Goal: Task Accomplishment & Management: Complete application form

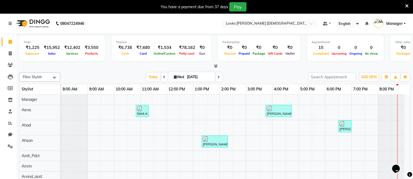
click at [406, 4] on icon at bounding box center [407, 6] width 4 height 5
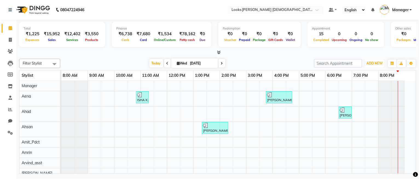
drag, startPoint x: 375, startPoint y: 62, endPoint x: 363, endPoint y: 100, distance: 39.1
click at [374, 63] on span "ADD NEW" at bounding box center [375, 63] width 16 height 4
click at [354, 89] on link "Add Expense" at bounding box center [362, 87] width 43 height 7
select select "1"
select select "7940"
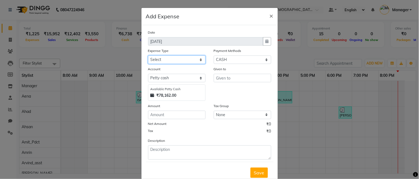
click at [175, 60] on select "Select Bank Deposit Blinkit Cash Handover CLIENT Client ordered food Client Ref…" at bounding box center [176, 60] width 57 height 8
select select "24083"
click at [148, 56] on select "Select Bank Deposit Blinkit Cash Handover CLIENT Client ordered food Client Ref…" at bounding box center [176, 60] width 57 height 8
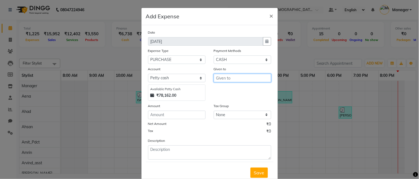
click at [214, 79] on input "text" at bounding box center [242, 78] width 57 height 8
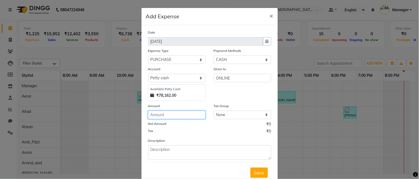
click at [157, 115] on input "number" at bounding box center [176, 115] width 57 height 8
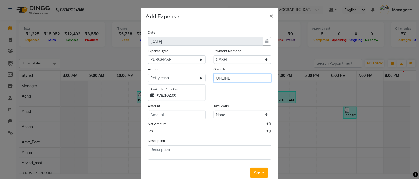
click at [236, 77] on input "ONLINE" at bounding box center [242, 78] width 57 height 8
type input "O"
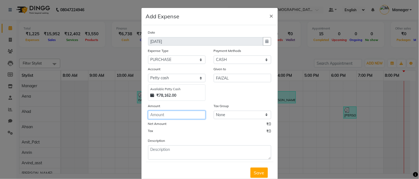
click at [164, 117] on input "number" at bounding box center [176, 115] width 57 height 8
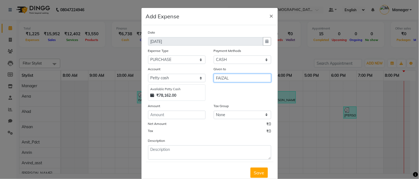
click at [236, 79] on input "FAIZAL" at bounding box center [242, 78] width 57 height 8
click at [231, 78] on input "FAIZAL VANDER" at bounding box center [242, 78] width 57 height 8
type input "FAIZAL VENDER"
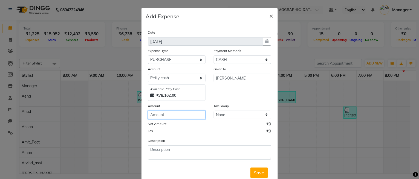
click at [179, 111] on input "number" at bounding box center [176, 115] width 57 height 8
type input "650"
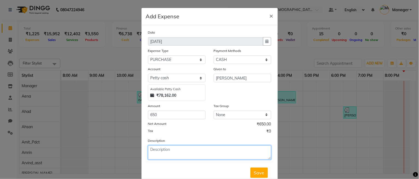
click at [200, 152] on textarea at bounding box center [209, 153] width 123 height 14
click at [148, 148] on textarea "CUTTING SHEETS" at bounding box center [209, 153] width 123 height 14
click at [158, 149] on textarea "DISTO CUTTING SHEETS" at bounding box center [209, 153] width 123 height 14
type textarea "DISPO CUTTING SHEETS"
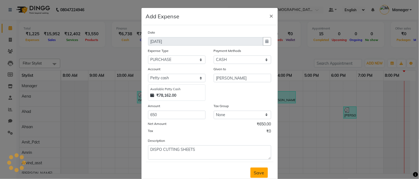
click at [256, 176] on button "Save" at bounding box center [259, 173] width 18 height 10
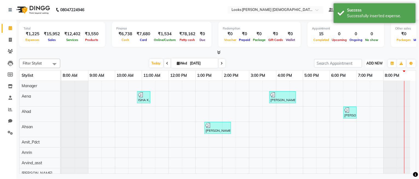
click at [372, 62] on span "ADD NEW" at bounding box center [375, 63] width 16 height 4
click at [354, 86] on link "Add Expense" at bounding box center [362, 87] width 43 height 7
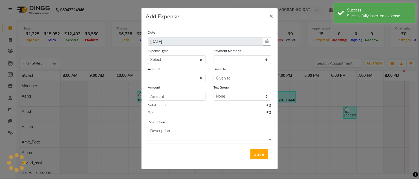
select select "1"
select select "7940"
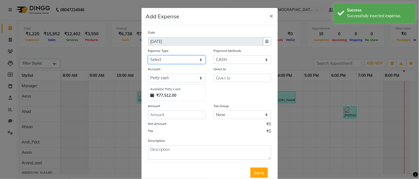
click at [174, 61] on select "Select Bank Deposit Blinkit Cash Handover CLIENT Client ordered food Client Ref…" at bounding box center [176, 60] width 57 height 8
select select "24164"
click at [148, 56] on select "Select Bank Deposit Blinkit Cash Handover CLIENT Client ordered food Client Ref…" at bounding box center [176, 60] width 57 height 8
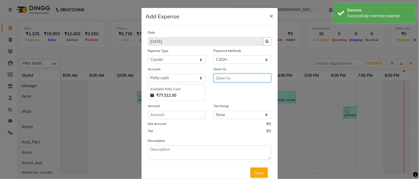
click at [218, 77] on input "text" at bounding box center [242, 78] width 57 height 8
type input "S"
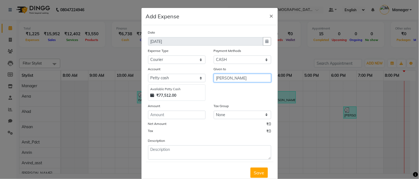
type input "PORTER"
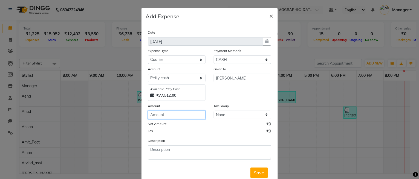
click at [196, 117] on input "number" at bounding box center [176, 115] width 57 height 8
type input "274"
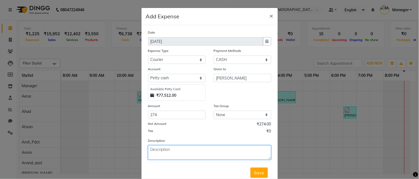
click at [177, 148] on textarea at bounding box center [209, 153] width 123 height 14
type textarea "TO SAKET"
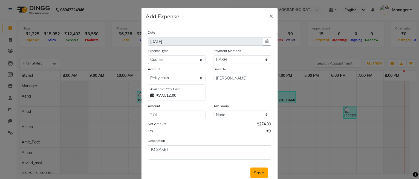
click at [250, 170] on button "Save" at bounding box center [259, 173] width 18 height 10
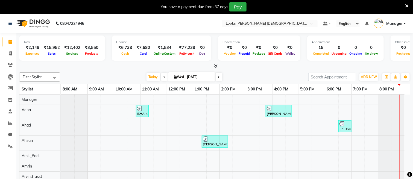
click at [408, 4] on icon at bounding box center [407, 6] width 4 height 5
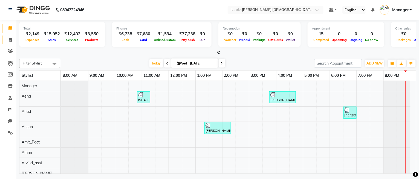
click at [8, 44] on link "Invoice" at bounding box center [8, 40] width 13 height 9
select select "service"
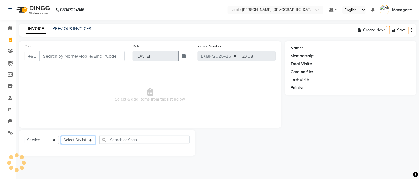
click at [74, 143] on select "Select Stylist" at bounding box center [78, 140] width 34 height 8
select select "87718"
click at [61, 136] on select "Select Stylist Aena [PERSON_NAME] Amit_Pdct [PERSON_NAME] [PERSON_NAME] Counter…" at bounding box center [78, 140] width 34 height 8
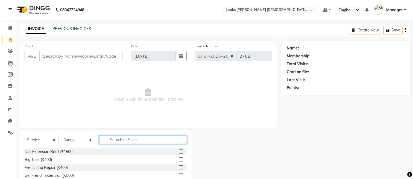
click at [140, 140] on input "text" at bounding box center [143, 140] width 88 height 8
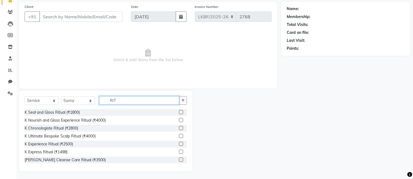
scroll to position [40, 0]
type input "RIT"
click at [179, 151] on label at bounding box center [181, 152] width 4 height 4
click at [179, 151] on input "checkbox" at bounding box center [181, 152] width 4 height 4
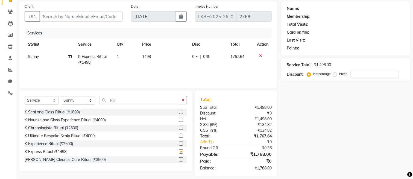
checkbox input "false"
click at [154, 55] on td "1498" at bounding box center [164, 60] width 50 height 18
select select "87718"
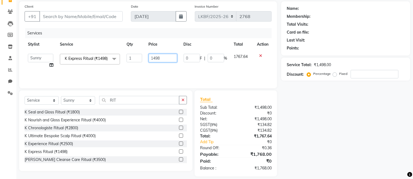
drag, startPoint x: 164, startPoint y: 56, endPoint x: 134, endPoint y: 51, distance: 30.5
click at [139, 54] on tr "Aena Ahad Ahsan Amit_Pdct Amrin Arvind_asst Bijender Counter_Sales Dharmaveer F…" at bounding box center [148, 61] width 247 height 21
type input "3600"
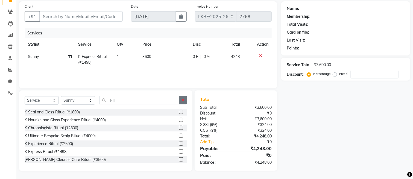
click at [184, 102] on icon "button" at bounding box center [183, 100] width 3 height 4
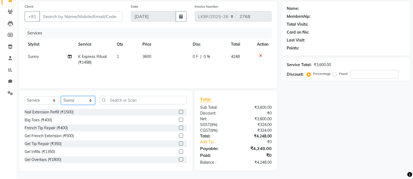
click at [73, 101] on select "Select Stylist Aena [PERSON_NAME] Amit_Pdct [PERSON_NAME] [PERSON_NAME] Counter…" at bounding box center [78, 100] width 34 height 8
select select "87727"
click at [61, 96] on select "Select Stylist Aena [PERSON_NAME] Amit_Pdct [PERSON_NAME] [PERSON_NAME] Counter…" at bounding box center [78, 100] width 34 height 8
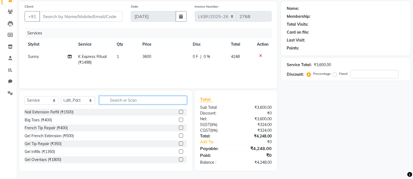
click at [115, 99] on input "text" at bounding box center [143, 100] width 88 height 8
type input "HEAD"
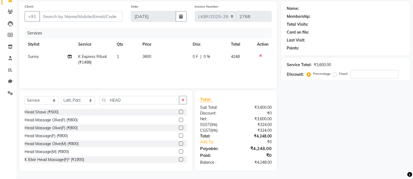
click at [179, 121] on label at bounding box center [181, 120] width 4 height 4
click at [179, 121] on input "checkbox" at bounding box center [181, 120] width 4 height 4
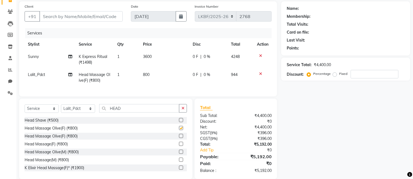
checkbox input "false"
drag, startPoint x: 184, startPoint y: 115, endPoint x: 165, endPoint y: 118, distance: 19.5
click at [183, 110] on icon "button" at bounding box center [183, 108] width 3 height 4
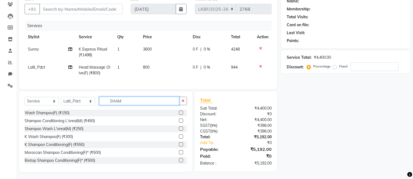
scroll to position [54, 0]
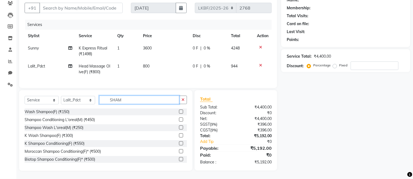
type input "SHAM"
click at [179, 141] on label at bounding box center [181, 143] width 4 height 4
click at [179, 142] on input "checkbox" at bounding box center [181, 144] width 4 height 4
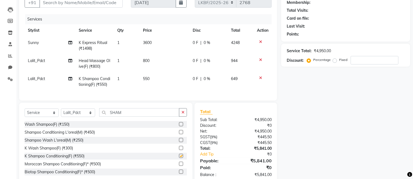
checkbox input "false"
click at [181, 117] on button "button" at bounding box center [183, 112] width 8 height 8
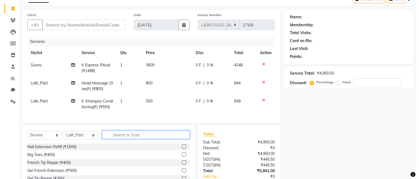
scroll to position [0, 0]
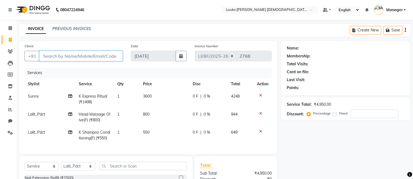
click at [62, 55] on input "Client" at bounding box center [80, 56] width 83 height 10
type input "8"
type input "0"
type input "8723060093"
click at [117, 57] on span "Add Client" at bounding box center [109, 55] width 22 height 5
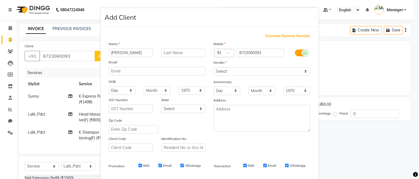
type input "DRISTI"
click at [170, 53] on input "text" at bounding box center [183, 53] width 44 height 8
type input "K"
click at [219, 72] on select "Select Male Female Other Prefer Not To Say" at bounding box center [262, 71] width 97 height 8
select select "female"
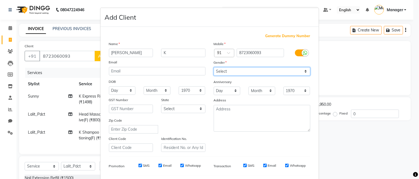
click at [214, 67] on select "Select Male Female Other Prefer Not To Say" at bounding box center [262, 71] width 97 height 8
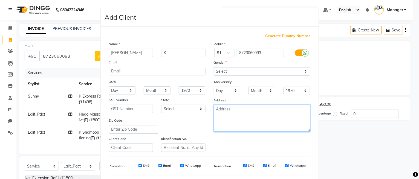
click at [228, 107] on textarea at bounding box center [262, 118] width 97 height 27
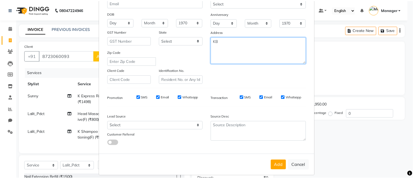
scroll to position [73, 0]
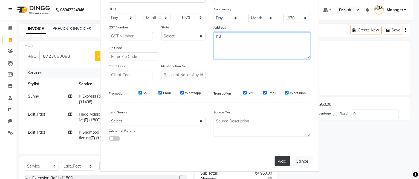
type textarea "KB"
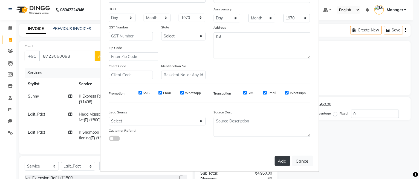
click at [279, 161] on button "Add" at bounding box center [282, 161] width 15 height 10
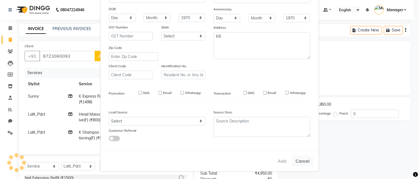
select select
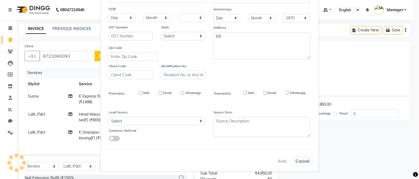
select select
checkbox input "false"
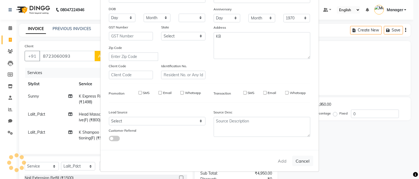
checkbox input "false"
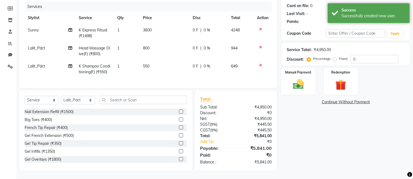
select select "1: Object"
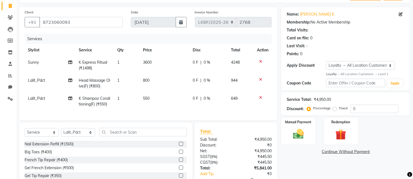
scroll to position [72, 0]
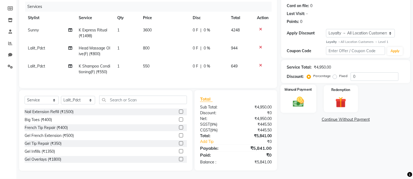
click at [296, 95] on img at bounding box center [298, 101] width 18 height 13
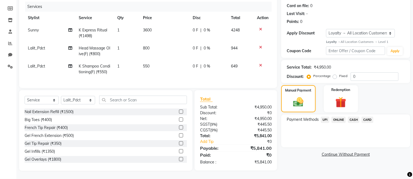
click at [355, 117] on span "CASH" at bounding box center [354, 120] width 12 height 6
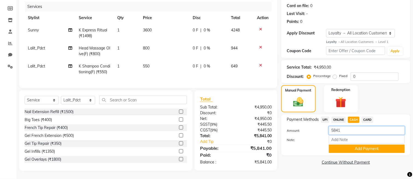
drag, startPoint x: 345, startPoint y: 125, endPoint x: 308, endPoint y: 126, distance: 37.0
click at [308, 126] on div "Amount: 5841" at bounding box center [346, 130] width 126 height 9
type input "6000"
click at [345, 145] on button "Add Payment" at bounding box center [367, 149] width 76 height 8
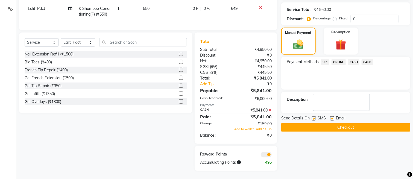
scroll to position [129, 0]
click at [312, 123] on button "Checkout" at bounding box center [346, 127] width 129 height 8
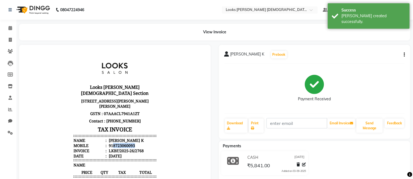
drag, startPoint x: 108, startPoint y: 139, endPoint x: 129, endPoint y: 138, distance: 21.1
click at [129, 143] on div "918723060093" at bounding box center [121, 145] width 27 height 5
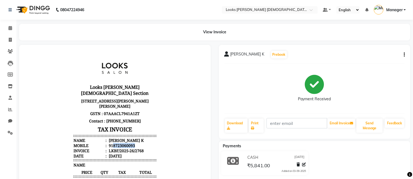
copy div "8723060093"
click at [10, 42] on span at bounding box center [10, 40] width 10 height 6
select select "service"
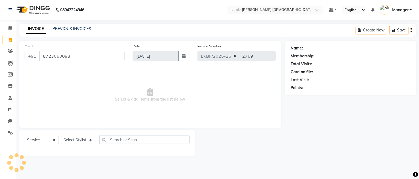
type input "8723060093"
select select "1: Object"
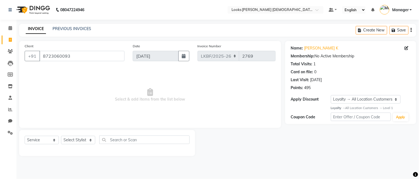
click at [31, 29] on link "INVOICE" at bounding box center [36, 29] width 20 height 10
click at [11, 39] on span at bounding box center [10, 40] width 10 height 6
select select "service"
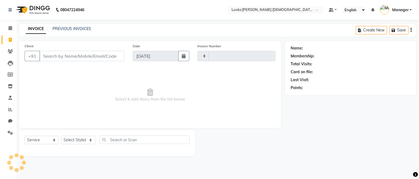
type input "2769"
select select "8706"
click at [9, 28] on icon at bounding box center [10, 28] width 4 height 4
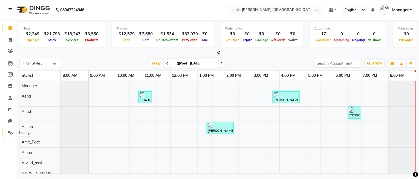
click at [8, 134] on icon at bounding box center [10, 133] width 5 height 4
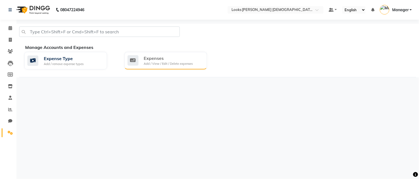
click at [157, 62] on div "Add / View / Edit / Delete expenses" at bounding box center [168, 64] width 49 height 5
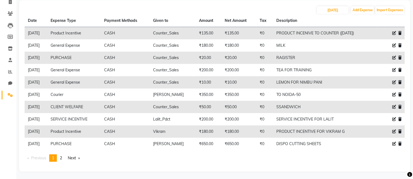
scroll to position [38, 0]
click at [393, 143] on icon at bounding box center [395, 143] width 4 height 4
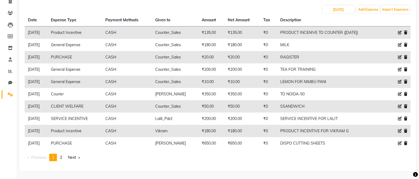
select select "24083"
select select "1"
select select "7940"
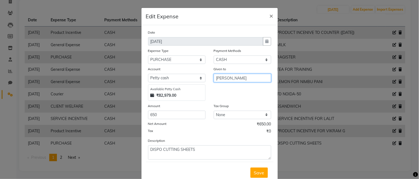
click at [225, 78] on input "FAIZAL VENDER" at bounding box center [242, 78] width 57 height 8
type input "SUJIT VENDER"
click at [250, 173] on button "Save" at bounding box center [259, 173] width 18 height 10
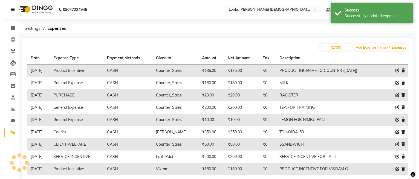
scroll to position [0, 0]
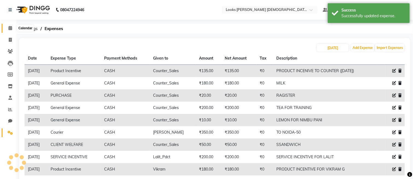
click at [10, 29] on icon at bounding box center [10, 28] width 4 height 4
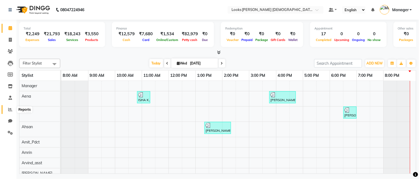
click at [7, 111] on span at bounding box center [10, 110] width 10 height 6
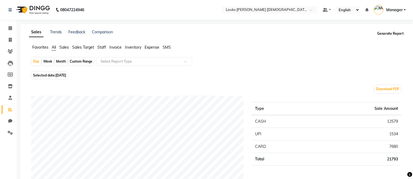
click at [388, 33] on button "Generate Report" at bounding box center [390, 34] width 29 height 8
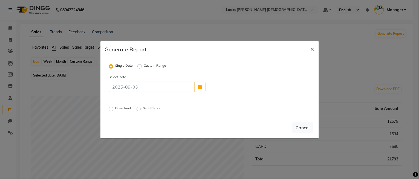
click at [127, 108] on label "Download" at bounding box center [123, 109] width 17 height 7
click at [114, 108] on input "Download" at bounding box center [112, 109] width 4 height 4
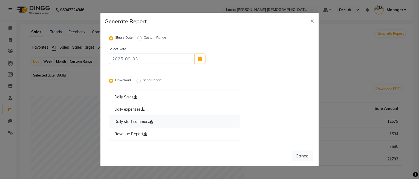
click at [148, 119] on link "Daily staff summary" at bounding box center [175, 122] width 132 height 13
click at [313, 18] on span "×" at bounding box center [313, 20] width 4 height 8
radio input "false"
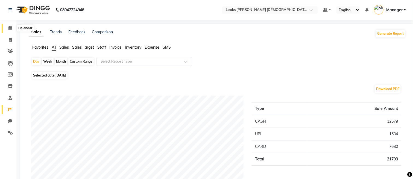
click at [8, 26] on span at bounding box center [10, 28] width 10 height 6
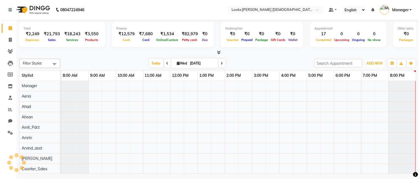
drag, startPoint x: 367, startPoint y: 63, endPoint x: 368, endPoint y: 75, distance: 12.1
click at [367, 63] on span "ADD NEW" at bounding box center [375, 63] width 16 height 4
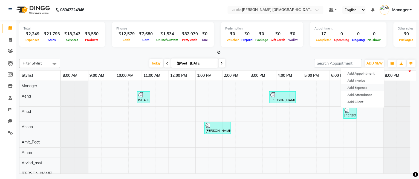
click at [353, 88] on link "Add Expense" at bounding box center [362, 87] width 43 height 7
select select "1"
select select "7940"
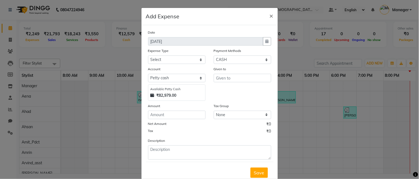
click at [173, 54] on div "Expense Type" at bounding box center [176, 52] width 57 height 8
drag, startPoint x: 174, startPoint y: 57, endPoint x: 174, endPoint y: 62, distance: 5.2
click at [174, 58] on select "Select Bank Deposit Blinkit Cash Handover CLIENT Client ordered food Client Ref…" at bounding box center [176, 60] width 57 height 8
select select "24170"
click at [148, 56] on select "Select Bank Deposit Blinkit Cash Handover CLIENT Client ordered food Client Ref…" at bounding box center [176, 60] width 57 height 8
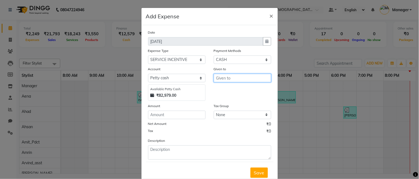
click at [239, 79] on input "text" at bounding box center [242, 78] width 57 height 8
type input "Sunny"
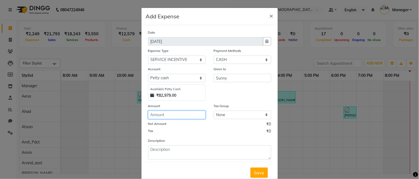
click at [165, 113] on input "number" at bounding box center [176, 115] width 57 height 8
type input "300"
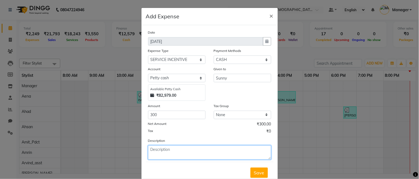
click at [160, 152] on textarea at bounding box center [209, 153] width 123 height 14
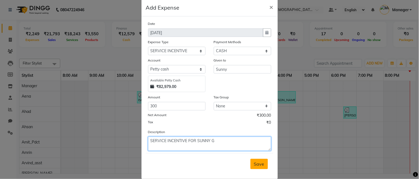
scroll to position [17, 0]
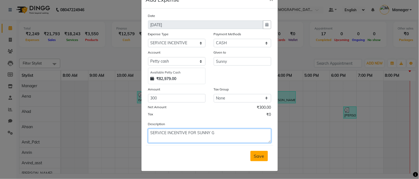
type textarea "SERVICE INCENTIVE FOR SUNNY G"
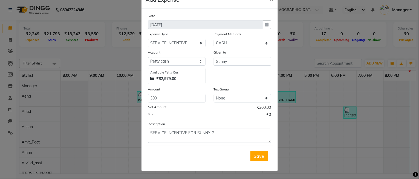
click at [258, 153] on span "Save" at bounding box center [259, 155] width 10 height 5
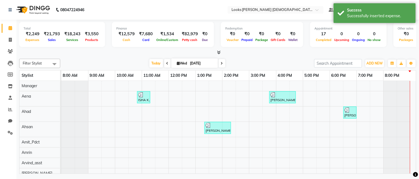
click at [10, 29] on icon at bounding box center [10, 28] width 4 height 4
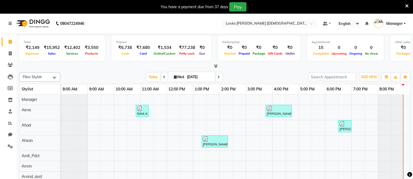
click at [406, 5] on icon at bounding box center [407, 6] width 4 height 5
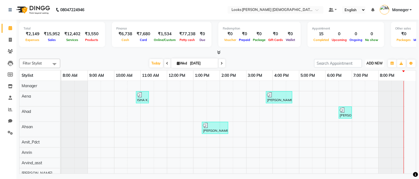
click at [378, 62] on span "ADD NEW" at bounding box center [375, 63] width 16 height 4
click at [356, 88] on link "Add Expense" at bounding box center [362, 87] width 43 height 7
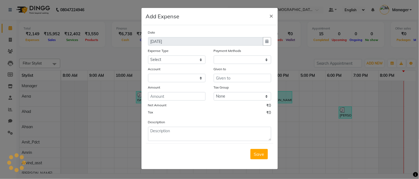
select select "1"
select select "7940"
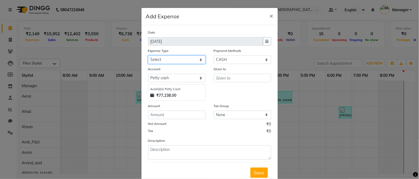
click at [171, 59] on select "Select Bank Deposit Blinkit Cash Handover CLIENT Client ordered food Client Ref…" at bounding box center [176, 60] width 57 height 8
click at [269, 14] on span "×" at bounding box center [271, 15] width 4 height 8
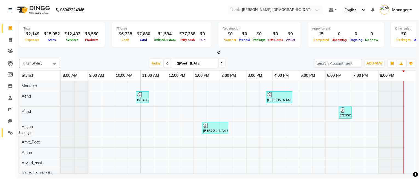
click at [5, 131] on span at bounding box center [10, 133] width 10 height 6
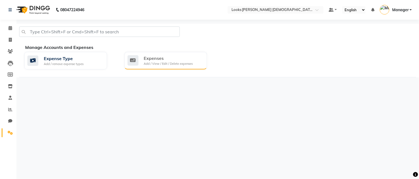
click at [152, 60] on div "Expenses" at bounding box center [168, 58] width 49 height 7
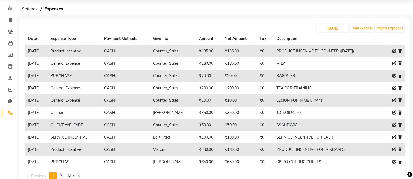
scroll to position [38, 0]
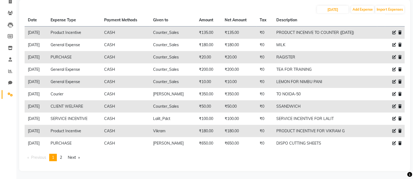
click at [393, 118] on icon at bounding box center [395, 119] width 4 height 4
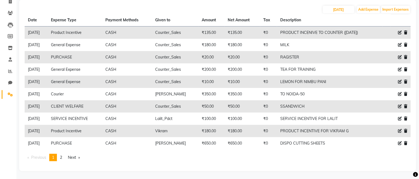
select select "24170"
select select "1"
select select "7940"
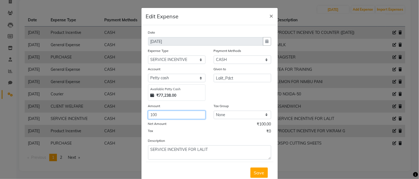
drag, startPoint x: 164, startPoint y: 116, endPoint x: 129, endPoint y: 115, distance: 35.3
click at [129, 115] on ngb-modal-window "Edit Expense × Date 03-09-2025 Expense Type Select Bank Deposit Blinkit Cash Ha…" at bounding box center [209, 89] width 419 height 179
type input "200"
click at [259, 169] on button "Save" at bounding box center [259, 173] width 18 height 10
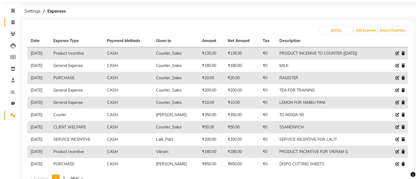
scroll to position [0, 0]
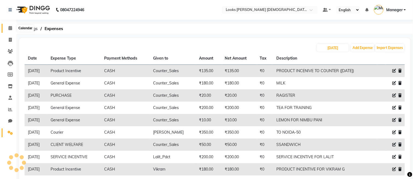
click at [10, 30] on icon at bounding box center [10, 28] width 4 height 4
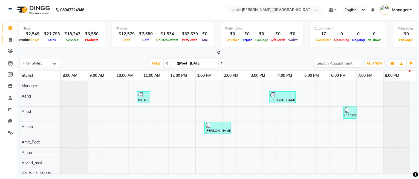
click at [10, 39] on icon at bounding box center [10, 40] width 3 height 4
select select "service"
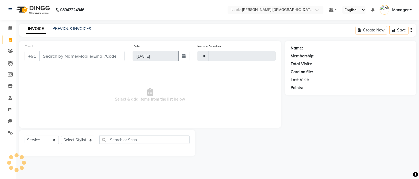
type input "2770"
select select "8706"
click at [84, 55] on input "Client" at bounding box center [81, 56] width 85 height 10
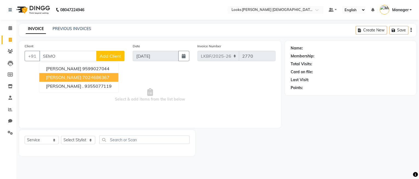
click at [82, 79] on ngb-highlight "7024686367" at bounding box center [95, 77] width 27 height 5
type input "7024686367"
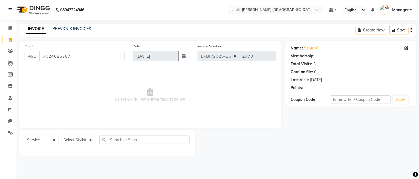
select select "1: Object"
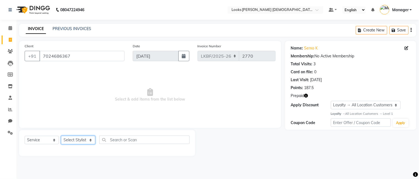
click at [76, 142] on select "Select Stylist Aena Ahad Ahsan Amit_Pdct Amrin Arvind_asst Bijender Counter_Sal…" at bounding box center [78, 140] width 34 height 8
select select "87723"
click at [61, 136] on select "Select Stylist Aena Ahad Ahsan Amit_Pdct Amrin Arvind_asst Bijender Counter_Sal…" at bounding box center [78, 140] width 34 height 8
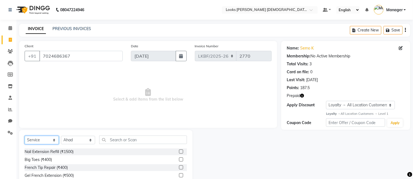
click at [43, 140] on select "Select Service Product Membership Package Voucher Prepaid Gift Card" at bounding box center [42, 140] width 34 height 8
select select "P"
click at [25, 136] on select "Select Service Product Membership Package Voucher Prepaid Gift Card" at bounding box center [42, 140] width 34 height 8
click at [181, 167] on label at bounding box center [181, 168] width 4 height 4
click at [181, 167] on input "checkbox" at bounding box center [181, 168] width 4 height 4
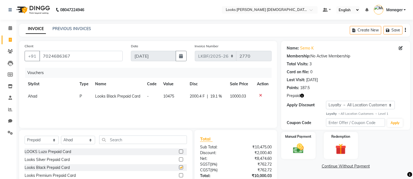
checkbox input "false"
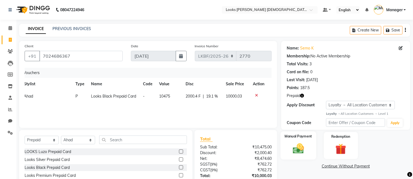
scroll to position [39, 0]
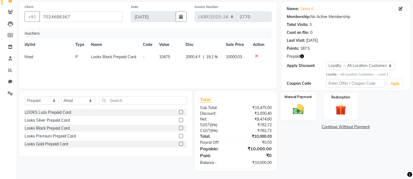
click at [298, 116] on div "Manual Payment" at bounding box center [299, 106] width 36 height 28
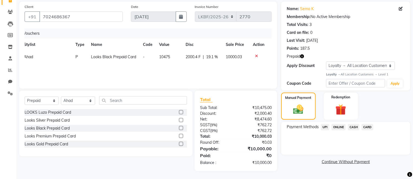
click at [355, 126] on span "CASH" at bounding box center [354, 127] width 12 height 6
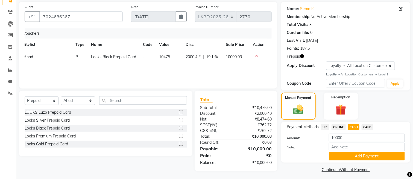
click at [386, 111] on div "Manual Payment Redemption" at bounding box center [345, 106] width 137 height 27
click at [360, 157] on button "Add Payment" at bounding box center [367, 156] width 76 height 8
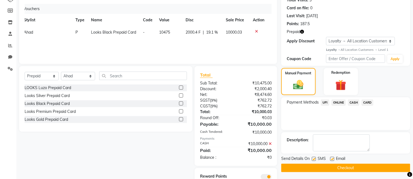
scroll to position [86, 0]
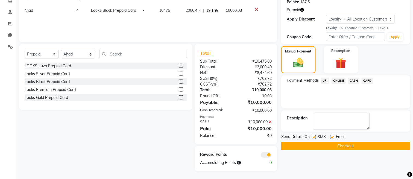
click at [329, 146] on button "Checkout" at bounding box center [346, 146] width 129 height 8
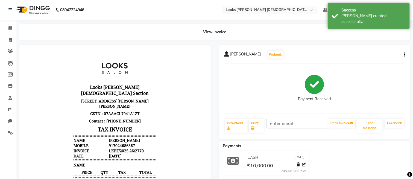
click at [114, 143] on div "917024686367" at bounding box center [121, 145] width 27 height 5
drag, startPoint x: 107, startPoint y: 138, endPoint x: 131, endPoint y: 141, distance: 23.4
click at [131, 143] on li "Mobile : 917024686367" at bounding box center [114, 145] width 83 height 5
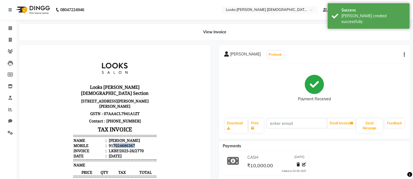
copy div "7024686367"
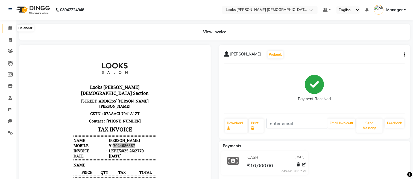
click at [13, 30] on span at bounding box center [10, 28] width 10 height 6
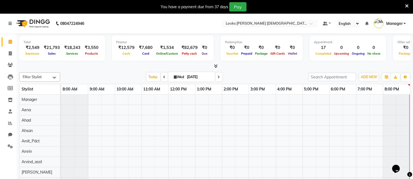
click at [406, 4] on icon at bounding box center [407, 6] width 4 height 5
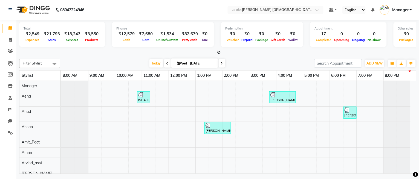
click at [10, 24] on link "Calendar" at bounding box center [8, 28] width 13 height 9
click at [8, 29] on span at bounding box center [10, 28] width 10 height 6
click at [7, 38] on span at bounding box center [10, 40] width 10 height 6
select select "service"
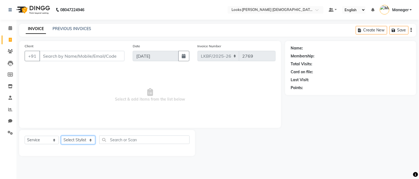
click at [71, 143] on select "Select Stylist Aena [PERSON_NAME] Amit_Pdct [PERSON_NAME] [PERSON_NAME] Counter…" at bounding box center [78, 140] width 34 height 8
select select "87723"
click at [61, 136] on select "Select Stylist Aena [PERSON_NAME] Amit_Pdct [PERSON_NAME] [PERSON_NAME] Counter…" at bounding box center [78, 140] width 34 height 8
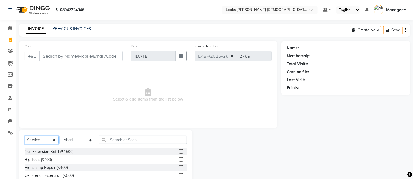
click at [39, 138] on select "Select Service Product Membership Package Voucher Prepaid Gift Card" at bounding box center [42, 140] width 34 height 8
select select "product"
click at [25, 136] on select "Select Service Product Membership Package Voucher Prepaid Gift Card" at bounding box center [42, 140] width 34 height 8
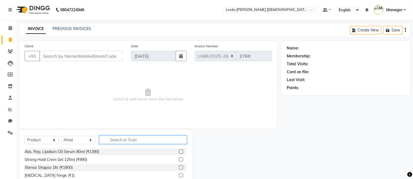
click at [106, 140] on input "text" at bounding box center [143, 140] width 88 height 8
type input "6915755664237"
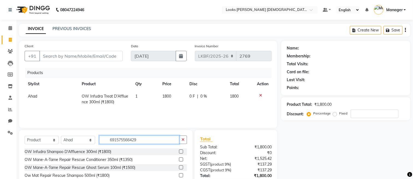
type input "6915755664299"
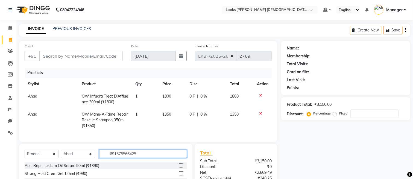
type input "6915755664251"
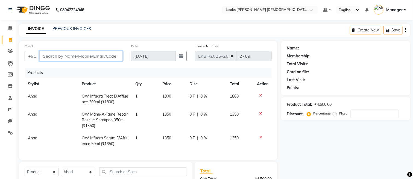
click at [86, 54] on input "Client" at bounding box center [80, 56] width 83 height 10
type input "S"
type input "0"
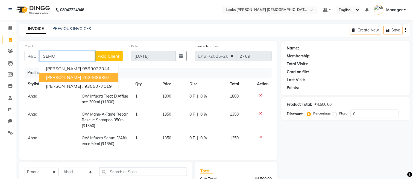
click at [68, 80] on button "SEMO K 7024686367" at bounding box center [78, 77] width 79 height 9
type input "7024686367"
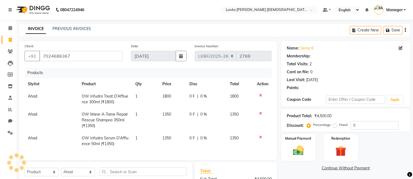
select select "1: Object"
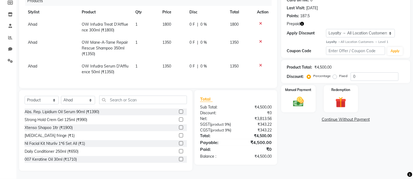
scroll to position [83, 0]
click at [296, 95] on img at bounding box center [298, 101] width 18 height 13
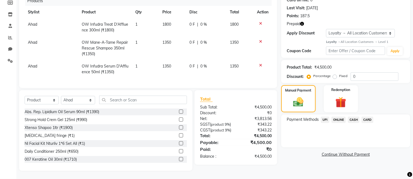
click at [356, 117] on span "CASH" at bounding box center [354, 120] width 12 height 6
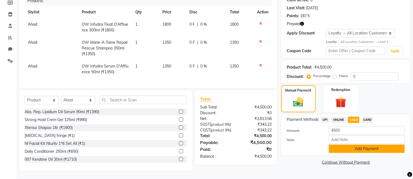
click at [352, 145] on button "Add Payment" at bounding box center [367, 149] width 76 height 8
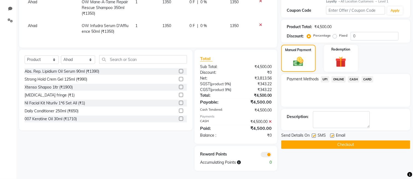
scroll to position [129, 0]
click at [334, 141] on button "Checkout" at bounding box center [346, 145] width 129 height 8
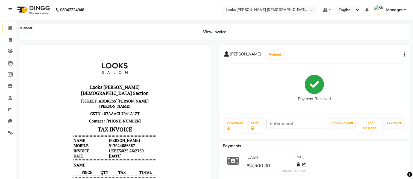
click at [11, 26] on span at bounding box center [10, 28] width 10 height 6
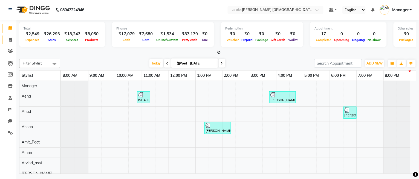
click at [10, 36] on link "Invoice" at bounding box center [8, 40] width 13 height 9
select select "service"
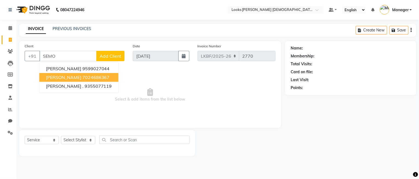
click at [82, 75] on ngb-highlight "7024686367" at bounding box center [95, 77] width 27 height 5
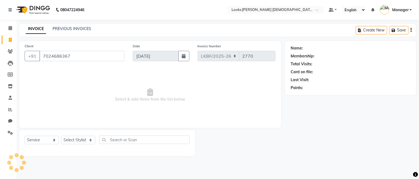
type input "7024686367"
select select "1: Object"
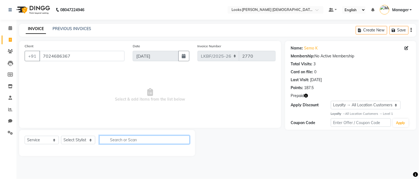
click at [113, 138] on input "text" at bounding box center [144, 140] width 90 height 8
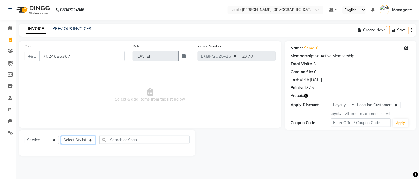
click at [82, 141] on select "Select Stylist Aena Ahad Ahsan Amit_Pdct Amrin Arvind_asst Bijender Counter_Sal…" at bounding box center [78, 140] width 34 height 8
select select "87723"
click at [61, 136] on select "Select Stylist Aena Ahad Ahsan Amit_Pdct Amrin Arvind_asst Bijender Counter_Sal…" at bounding box center [78, 140] width 34 height 8
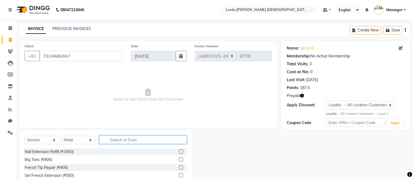
click at [129, 137] on input "text" at bounding box center [143, 140] width 88 height 8
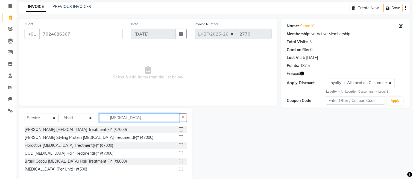
scroll to position [33, 0]
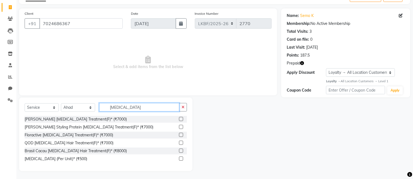
type input "BOTOX"
click at [182, 119] on label at bounding box center [181, 119] width 4 height 4
click at [182, 119] on input "checkbox" at bounding box center [181, 120] width 4 height 4
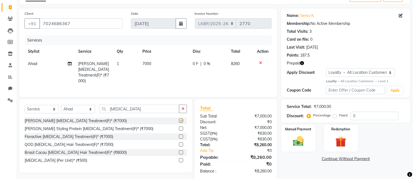
checkbox input "false"
click at [154, 64] on td "7000" at bounding box center [164, 73] width 50 height 30
select select "87723"
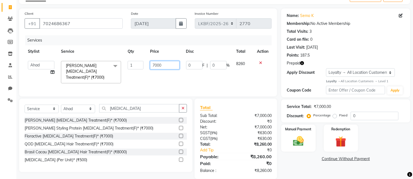
drag, startPoint x: 154, startPoint y: 64, endPoint x: 139, endPoint y: 63, distance: 14.8
click at [142, 65] on tr "Aena Ahad Ahsan Amit_Pdct Amrin Arvind_asst Bijender Counter_Sales Dharmaveer F…" at bounding box center [148, 72] width 247 height 29
type input "8500"
click at [161, 79] on td "8500" at bounding box center [165, 72] width 36 height 29
select select "87723"
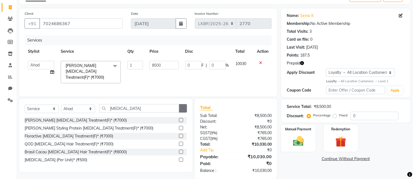
click at [182, 109] on icon "button" at bounding box center [183, 108] width 3 height 4
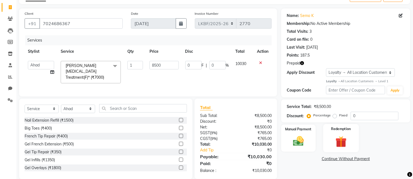
click at [334, 143] on img at bounding box center [341, 142] width 18 height 14
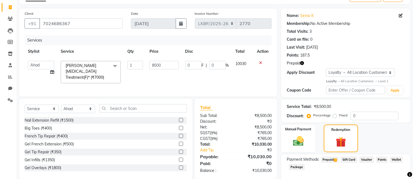
click at [330, 158] on span "Prepaid 1" at bounding box center [330, 160] width 18 height 6
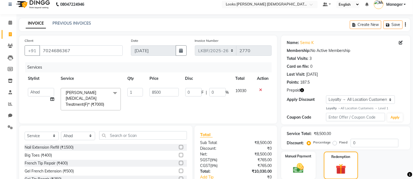
scroll to position [0, 0]
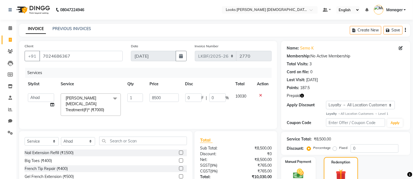
click at [301, 96] on icon "button" at bounding box center [302, 96] width 4 height 4
drag, startPoint x: 282, startPoint y: 100, endPoint x: 288, endPoint y: 100, distance: 6.3
click at [288, 100] on span "(₹775.00)" at bounding box center [286, 100] width 17 height 4
click at [304, 96] on icon "button" at bounding box center [302, 96] width 4 height 4
drag, startPoint x: 282, startPoint y: 100, endPoint x: 288, endPoint y: 100, distance: 6.3
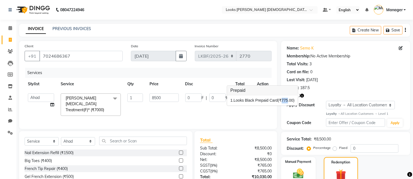
click at [288, 100] on span "(₹775.00)" at bounding box center [286, 100] width 17 height 4
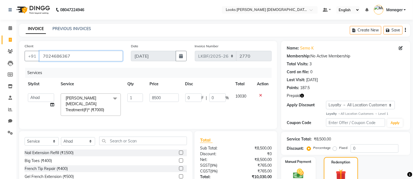
click at [72, 56] on input "7024686367" at bounding box center [80, 56] width 83 height 10
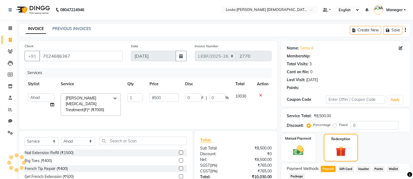
select select "1: Object"
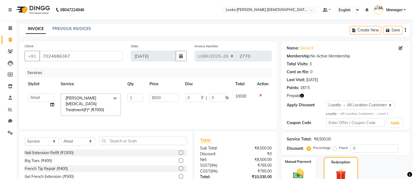
click at [303, 97] on icon "button" at bounding box center [302, 96] width 4 height 4
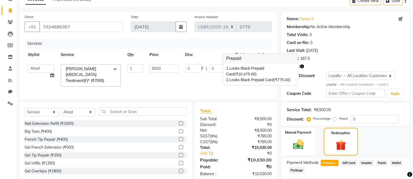
scroll to position [73, 0]
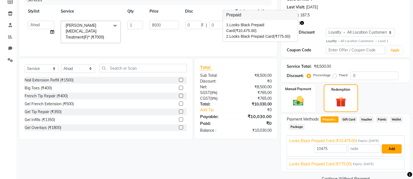
click at [388, 148] on button "Add" at bounding box center [392, 148] width 20 height 9
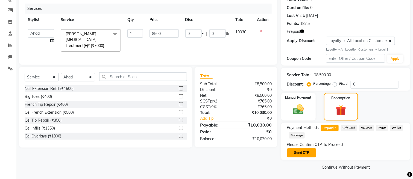
click at [303, 155] on button "Send OTP" at bounding box center [302, 152] width 29 height 9
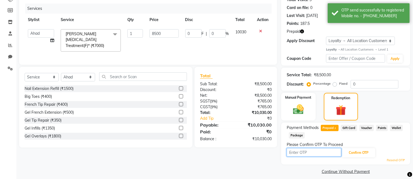
click at [303, 155] on input "text" at bounding box center [314, 152] width 55 height 8
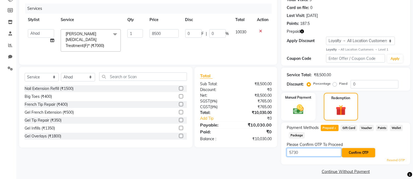
type input "5730"
click at [357, 156] on button "Confirm OTP" at bounding box center [358, 152] width 33 height 9
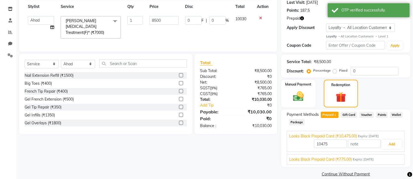
scroll to position [85, 0]
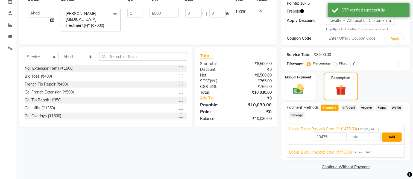
click at [393, 136] on button "Add" at bounding box center [392, 137] width 20 height 9
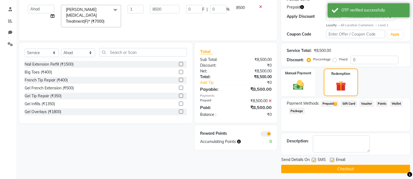
scroll to position [91, 0]
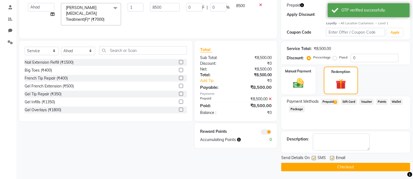
click at [332, 167] on button "Checkout" at bounding box center [346, 167] width 129 height 8
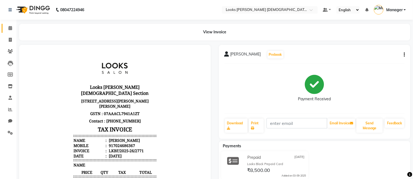
click at [6, 29] on span at bounding box center [10, 28] width 10 height 6
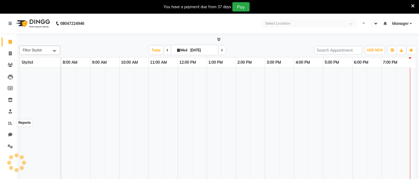
select select "en"
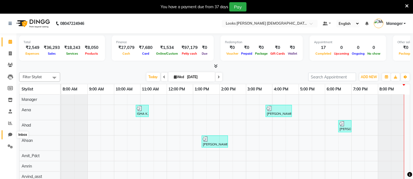
click at [11, 135] on icon at bounding box center [10, 135] width 4 height 4
select select "100"
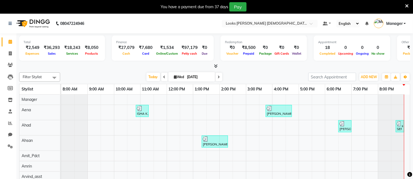
click at [405, 6] on icon at bounding box center [407, 6] width 4 height 5
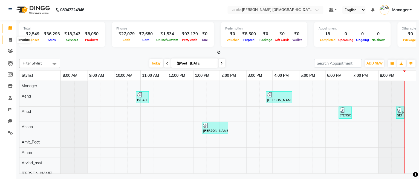
click at [10, 40] on icon at bounding box center [10, 40] width 3 height 4
select select "service"
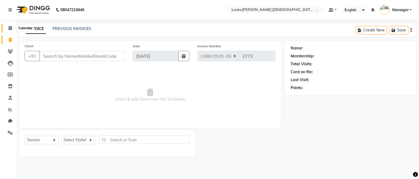
click at [9, 29] on icon at bounding box center [10, 28] width 4 height 4
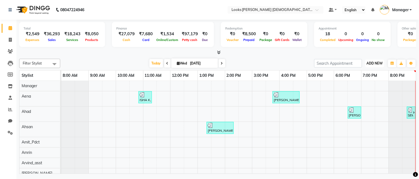
click at [379, 64] on span "ADD NEW" at bounding box center [375, 63] width 16 height 4
click at [356, 87] on link "Add Expense" at bounding box center [362, 87] width 43 height 7
select select "1"
select select "7940"
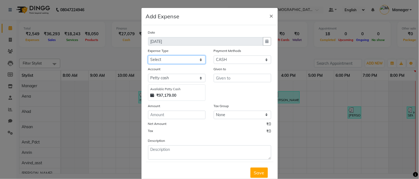
click at [171, 60] on select "Select Bank Deposit Blinkit Cash Handover CLIENT Client ordered food Client Ref…" at bounding box center [176, 60] width 57 height 8
select select "24170"
click at [148, 56] on select "Select Bank Deposit Blinkit Cash Handover CLIENT Client ordered food Client Ref…" at bounding box center [176, 60] width 57 height 8
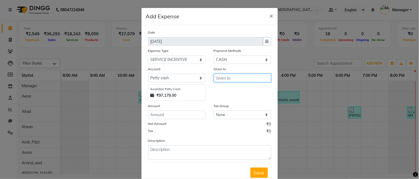
click at [227, 75] on input "text" at bounding box center [242, 78] width 57 height 8
type input "Ahad"
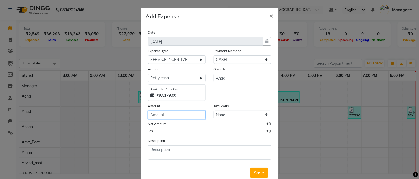
click at [181, 118] on input "number" at bounding box center [176, 115] width 57 height 8
type input "400"
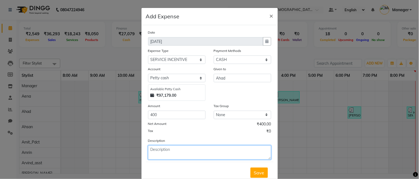
click at [194, 156] on textarea at bounding box center [209, 153] width 123 height 14
type textarea "SERVICE INCENTIVE FOR AHAD"
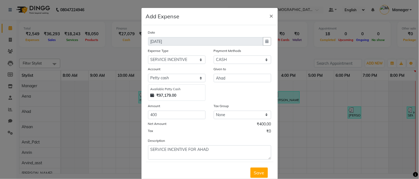
click at [254, 172] on span "Save" at bounding box center [259, 172] width 10 height 5
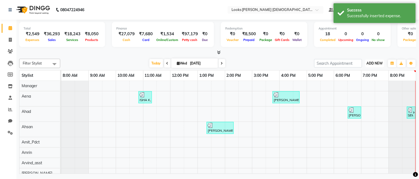
click at [373, 61] on span "ADD NEW" at bounding box center [375, 63] width 16 height 4
click at [363, 88] on link "Add Expense" at bounding box center [362, 87] width 43 height 7
select select "1"
select select "7940"
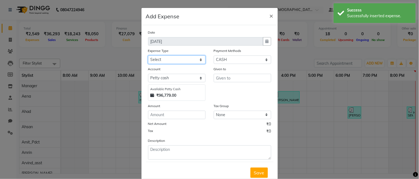
click at [184, 60] on select "Select Bank Deposit Blinkit Cash Handover CLIENT Client ordered food Client Ref…" at bounding box center [176, 60] width 57 height 8
select select "19910"
click at [148, 56] on select "Select Bank Deposit Blinkit Cash Handover CLIENT Client ordered food Client Ref…" at bounding box center [176, 60] width 57 height 8
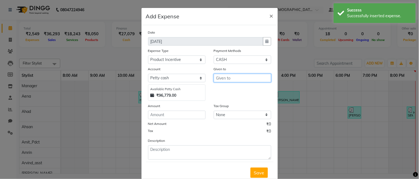
click at [214, 76] on input "text" at bounding box center [242, 78] width 57 height 8
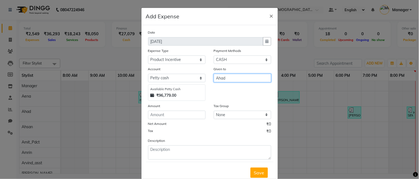
type input "Ahad"
click at [181, 110] on div "Amount" at bounding box center [176, 107] width 57 height 8
click at [180, 120] on div "Date 03-09-2025 Expense Type Select Bank Deposit Blinkit Cash Handover CLIENT C…" at bounding box center [209, 95] width 123 height 130
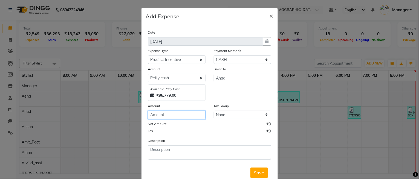
click at [180, 116] on input "number" at bounding box center [176, 115] width 57 height 8
type input "450"
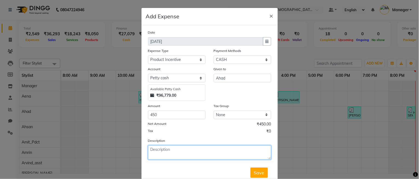
click at [189, 154] on textarea at bounding box center [209, 153] width 123 height 14
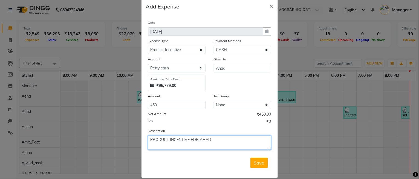
scroll to position [17, 0]
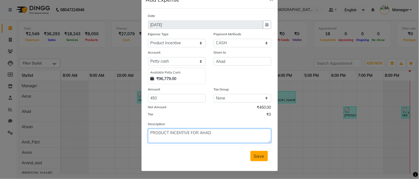
type textarea "PRODUCT INCENTIVE FOR AHAD"
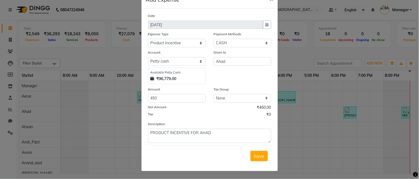
click at [256, 154] on span "Save" at bounding box center [259, 155] width 10 height 5
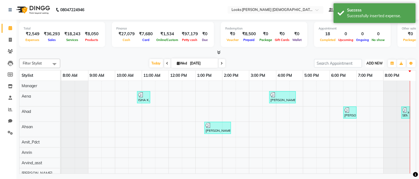
click at [378, 65] on span "ADD NEW" at bounding box center [375, 63] width 16 height 4
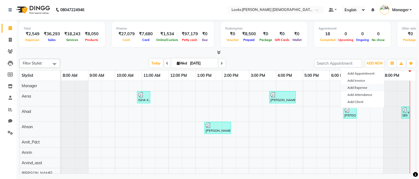
click at [355, 88] on link "Add Expense" at bounding box center [362, 87] width 43 height 7
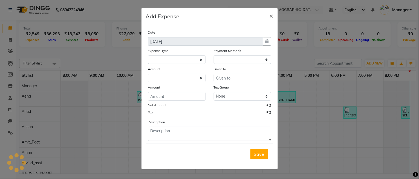
select select "1"
select select "7940"
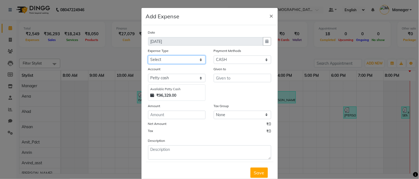
click at [169, 59] on select "Select Bank Deposit Blinkit Cash Handover CLIENT Client ordered food Client Ref…" at bounding box center [176, 60] width 57 height 8
select select "24169"
click at [148, 56] on select "Select Bank Deposit Blinkit Cash Handover CLIENT Client ordered food Client Ref…" at bounding box center [176, 60] width 57 height 8
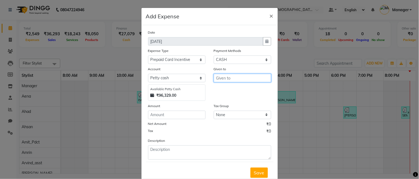
click at [225, 78] on input "text" at bounding box center [242, 78] width 57 height 8
type input "Ahad"
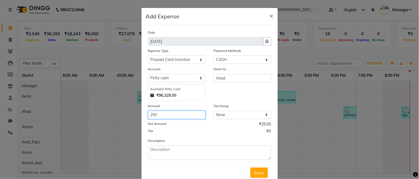
type input "250"
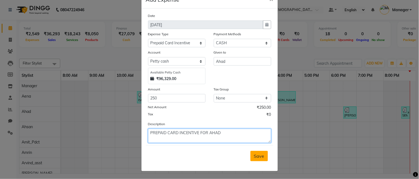
type textarea "PREPAID CARD INCENTIVE FOR AHAD"
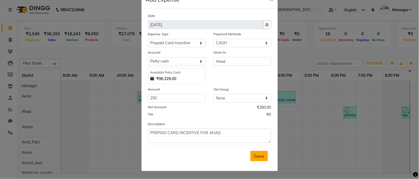
click at [256, 154] on span "Save" at bounding box center [259, 155] width 10 height 5
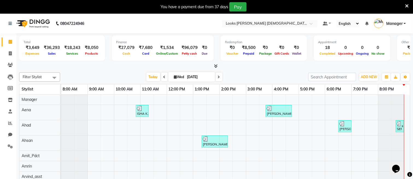
click at [407, 6] on icon at bounding box center [407, 6] width 4 height 5
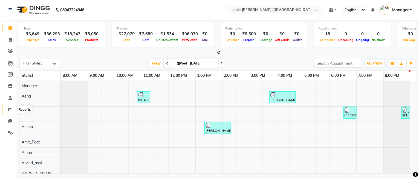
click at [11, 110] on icon at bounding box center [10, 110] width 4 height 4
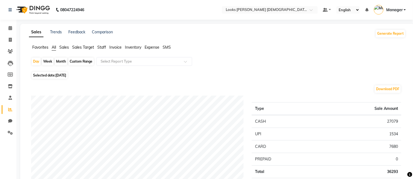
click at [397, 36] on button "Generate Report" at bounding box center [390, 34] width 29 height 8
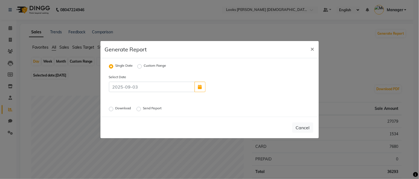
click at [123, 109] on label "Download" at bounding box center [123, 109] width 17 height 7
click at [114, 109] on input "Download" at bounding box center [112, 109] width 4 height 4
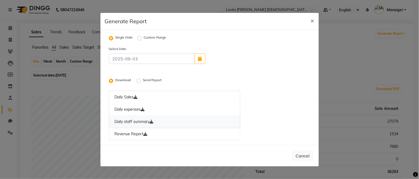
click at [131, 118] on link "Daily staff summary" at bounding box center [175, 122] width 132 height 13
click at [312, 21] on span "×" at bounding box center [313, 20] width 4 height 8
radio input "false"
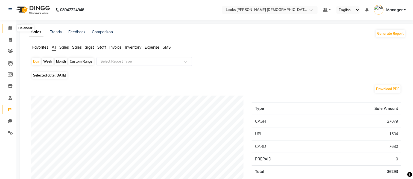
click at [11, 28] on icon at bounding box center [10, 28] width 4 height 4
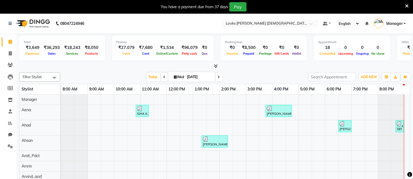
click at [407, 6] on icon at bounding box center [407, 6] width 4 height 5
click at [408, 6] on icon at bounding box center [407, 6] width 4 height 5
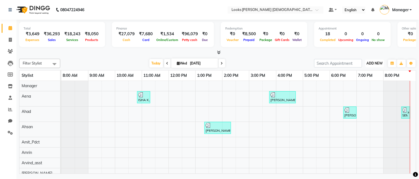
click at [373, 61] on span "ADD NEW" at bounding box center [375, 63] width 16 height 4
click at [355, 88] on link "Add Expense" at bounding box center [362, 87] width 43 height 7
select select "1"
select select "7940"
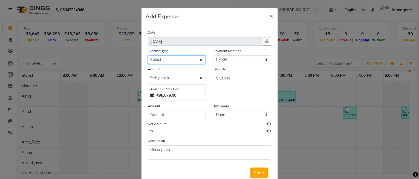
click at [178, 59] on select "Select Bank Deposit Blinkit Cash Handover CLIENT Client ordered food Client Ref…" at bounding box center [176, 60] width 57 height 8
select select "21975"
click at [148, 56] on select "Select Bank Deposit Blinkit Cash Handover CLIENT Client ordered food Client Ref…" at bounding box center [176, 60] width 57 height 8
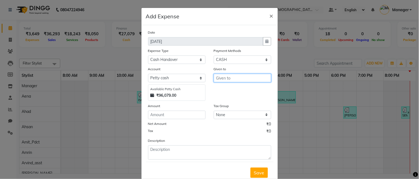
click at [220, 80] on input "text" at bounding box center [242, 78] width 57 height 8
type input "Counter_Sales"
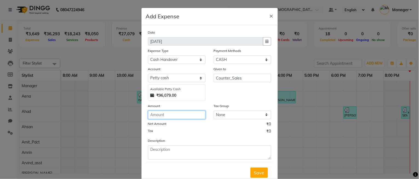
click at [177, 114] on input "number" at bounding box center [176, 115] width 57 height 8
type input "55000"
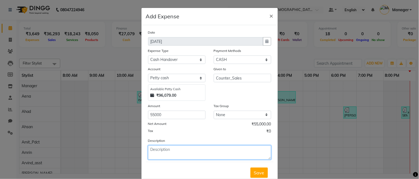
click at [188, 149] on textarea at bounding box center [209, 153] width 123 height 14
type textarea "ACCOUNT SECTION"
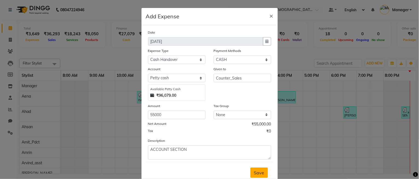
click at [254, 172] on span "Save" at bounding box center [259, 172] width 10 height 5
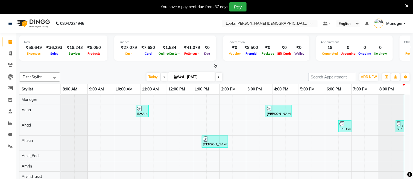
click at [407, 4] on icon at bounding box center [407, 6] width 4 height 5
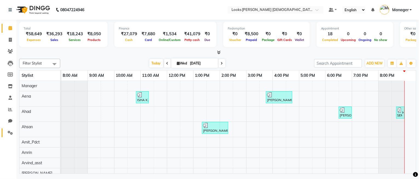
click at [7, 136] on span at bounding box center [10, 133] width 10 height 6
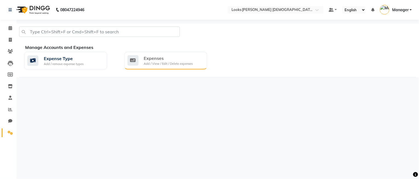
click at [154, 62] on div "Add / View / Edit / Delete expenses" at bounding box center [168, 64] width 49 height 5
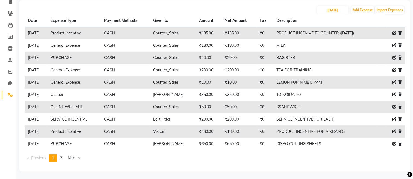
scroll to position [38, 0]
click at [393, 105] on icon at bounding box center [395, 107] width 4 height 4
select select "23749"
select select "1"
select select "7940"
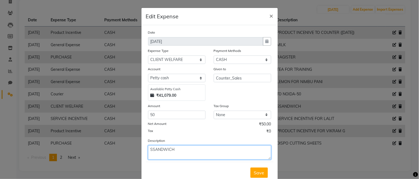
click at [151, 149] on textarea "SSANDWICH" at bounding box center [209, 153] width 123 height 14
click at [186, 150] on textarea "SANDWICH" at bounding box center [209, 153] width 123 height 14
type textarea "SANDWICH"
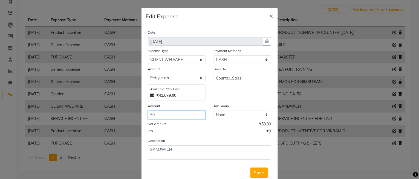
drag, startPoint x: 153, startPoint y: 114, endPoint x: 134, endPoint y: 117, distance: 20.1
click at [134, 117] on ngb-modal-window "Edit Expense × Date [DATE] Expense Type Select Bank Deposit Blinkit Cash Handov…" at bounding box center [209, 89] width 419 height 179
type input "100"
click at [256, 172] on span "Save" at bounding box center [259, 172] width 10 height 5
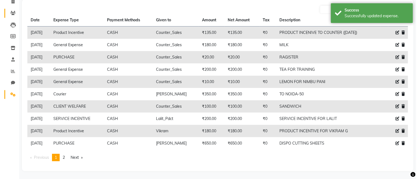
scroll to position [0, 0]
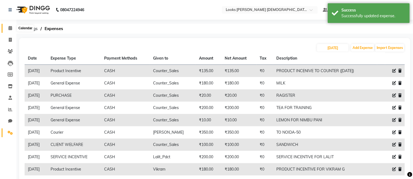
click at [10, 28] on icon at bounding box center [10, 28] width 4 height 4
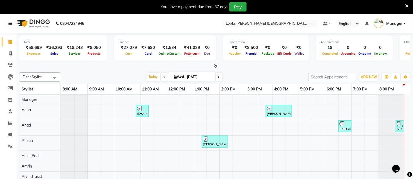
click at [406, 4] on icon at bounding box center [407, 6] width 4 height 5
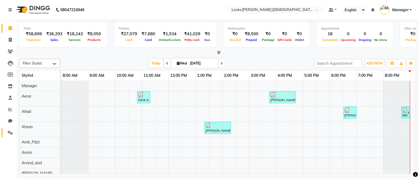
click at [11, 131] on icon at bounding box center [10, 133] width 5 height 4
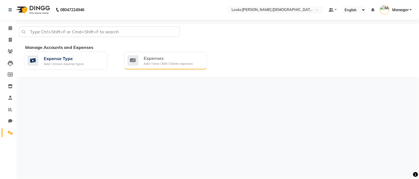
click at [152, 59] on div "Expenses" at bounding box center [168, 58] width 49 height 7
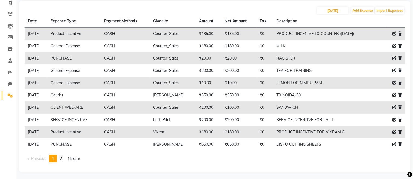
scroll to position [38, 0]
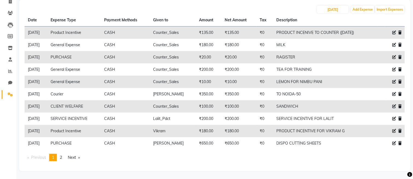
click at [395, 107] on icon at bounding box center [395, 107] width 4 height 4
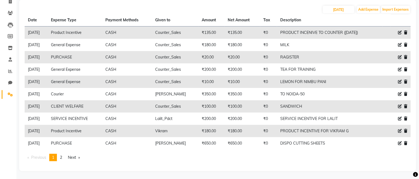
select select "23749"
select select "1"
select select "7940"
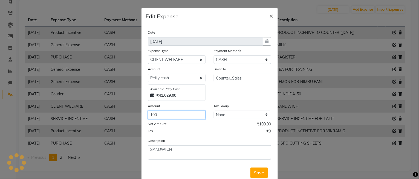
click at [192, 113] on input "100" at bounding box center [176, 115] width 57 height 8
click at [271, 18] on button "×" at bounding box center [271, 15] width 13 height 15
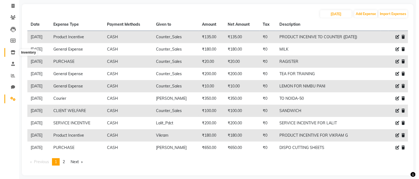
scroll to position [0, 0]
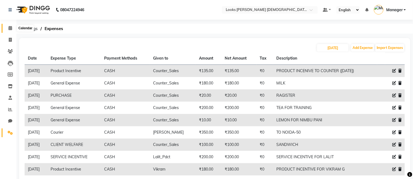
click at [10, 30] on icon at bounding box center [10, 28] width 4 height 4
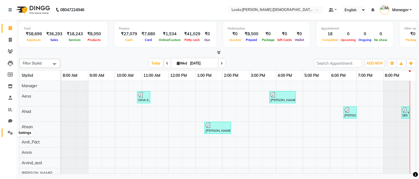
click at [6, 133] on span at bounding box center [10, 133] width 10 height 6
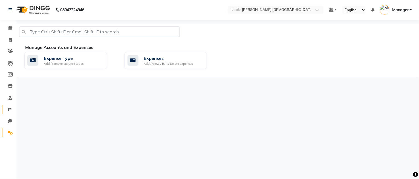
click at [10, 111] on icon at bounding box center [10, 110] width 4 height 4
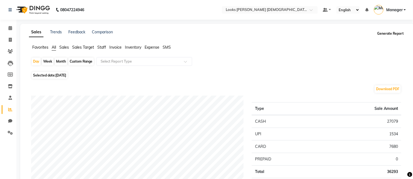
click at [397, 36] on button "Generate Report" at bounding box center [390, 34] width 29 height 8
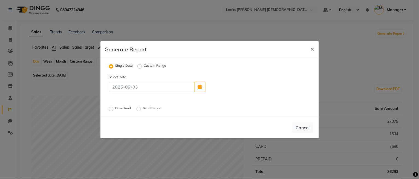
click at [115, 110] on label "Download" at bounding box center [123, 109] width 17 height 7
click at [110, 110] on input "Download" at bounding box center [112, 109] width 4 height 4
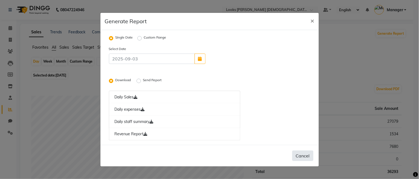
click at [309, 156] on button "Cancel" at bounding box center [302, 156] width 21 height 10
radio input "false"
